Goal: Find specific page/section: Find specific page/section

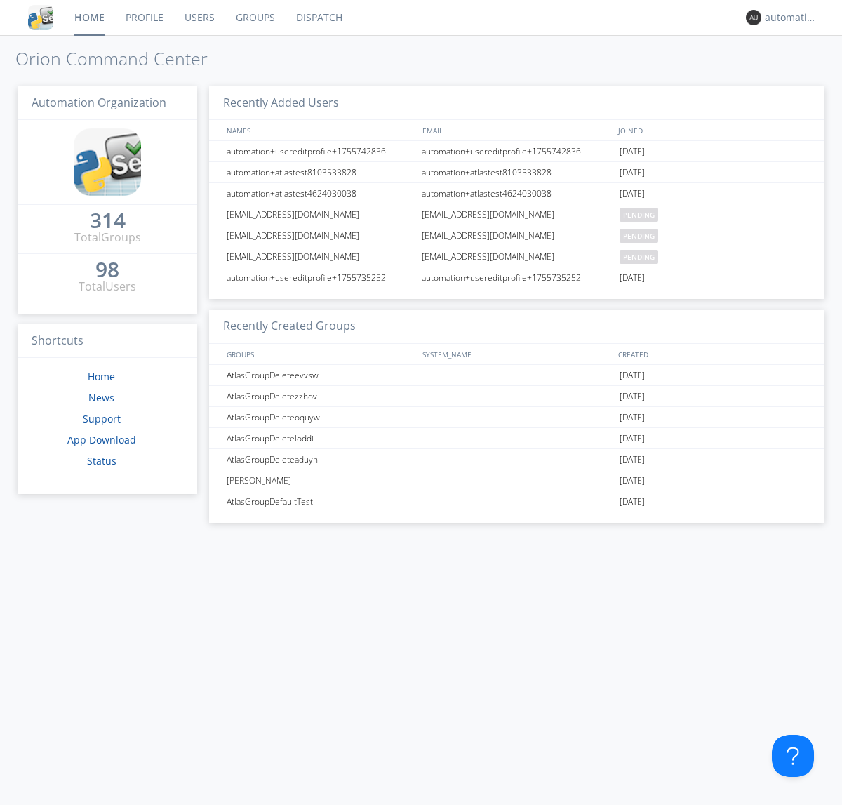
click at [318, 18] on link "Dispatch" at bounding box center [319, 17] width 67 height 35
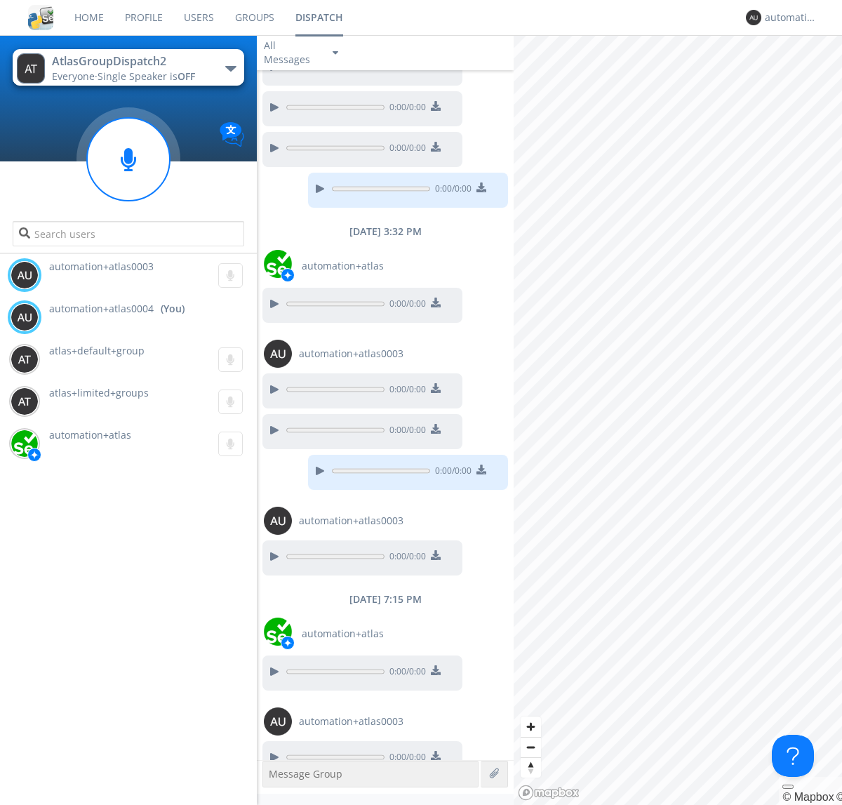
scroll to position [368, 0]
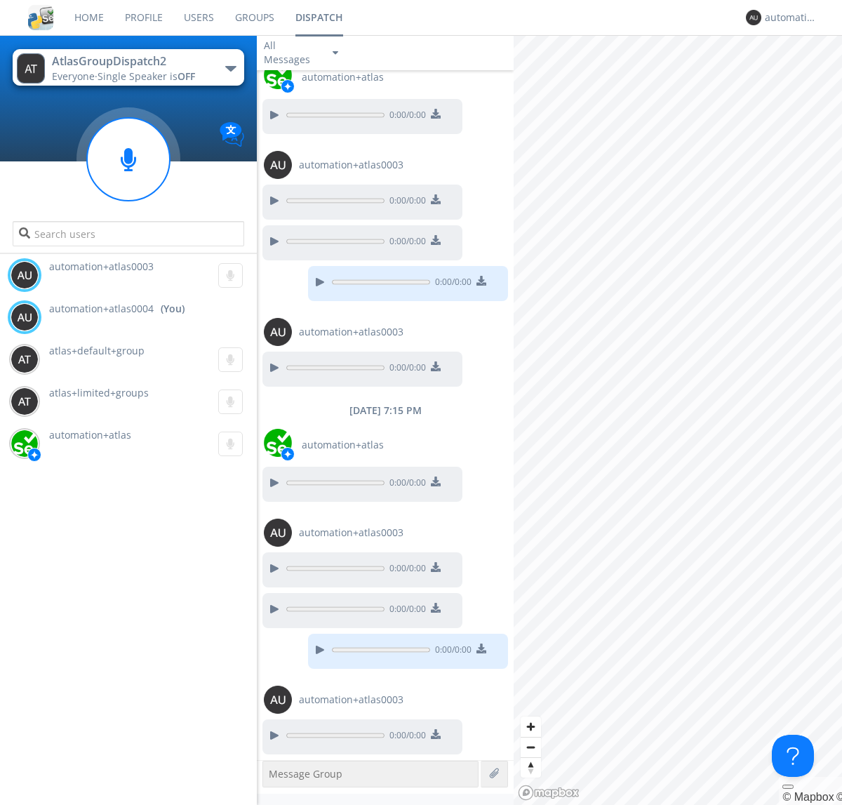
click at [230, 68] on div "button" at bounding box center [230, 69] width 11 height 6
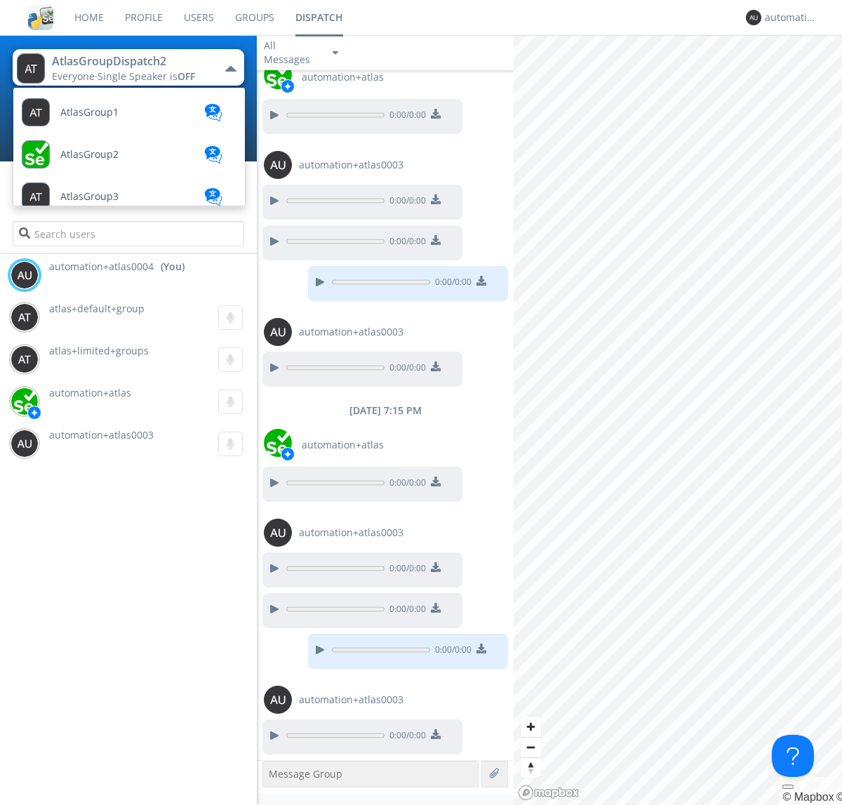
click at [109, 118] on span "AtlasGroupDispatch3" at bounding box center [89, 112] width 58 height 11
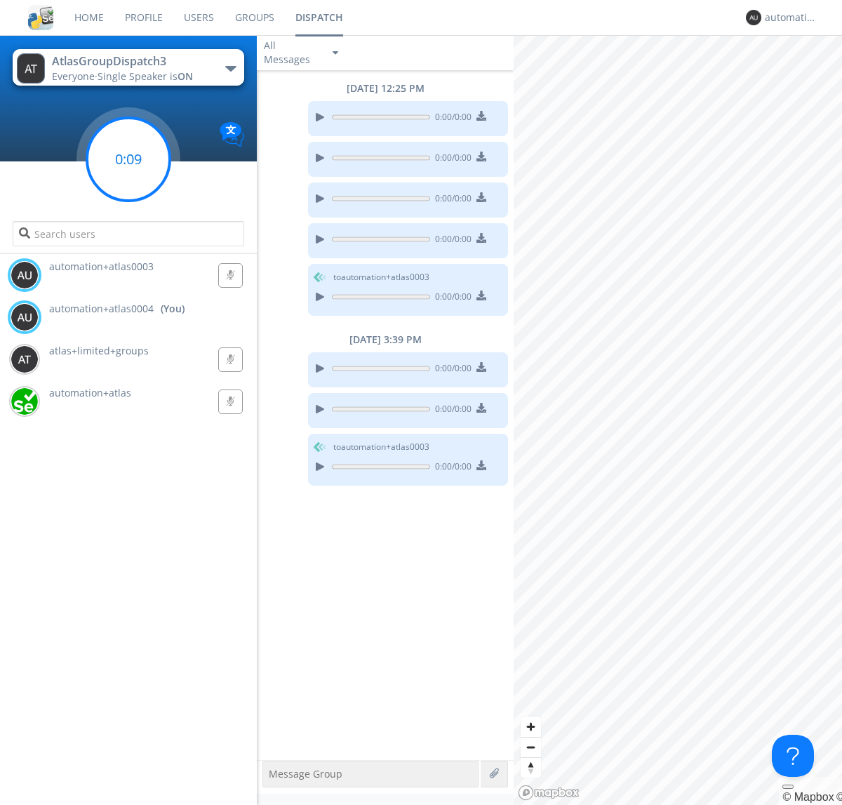
click at [128, 159] on g at bounding box center [128, 159] width 83 height 83
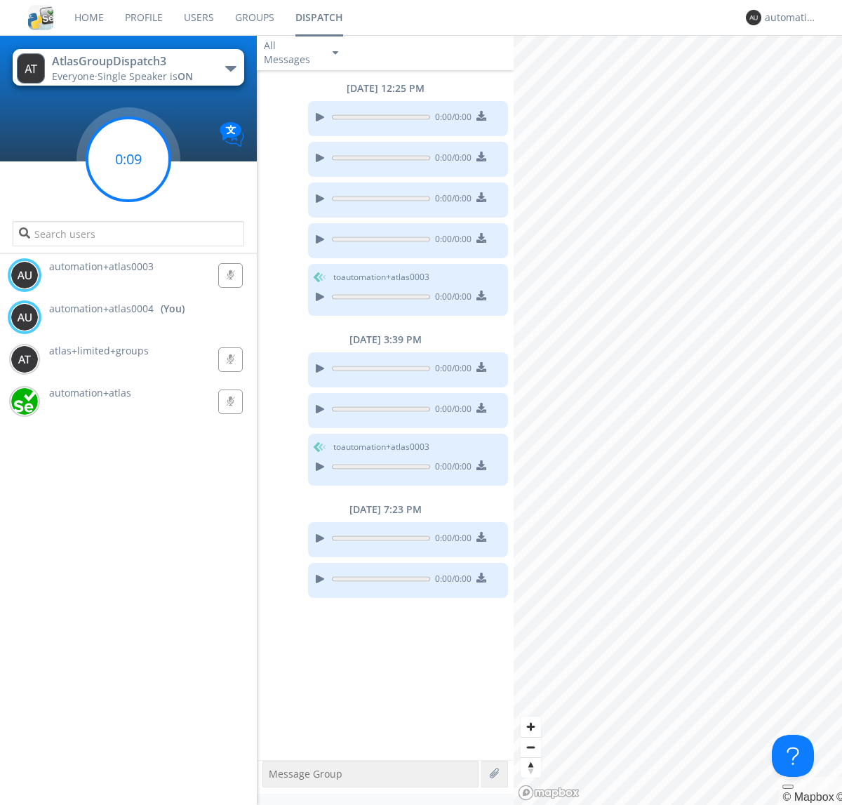
click at [128, 159] on g at bounding box center [128, 159] width 83 height 83
click at [787, 18] on div "automation+atlas0004" at bounding box center [791, 18] width 53 height 14
